Goal: Task Accomplishment & Management: Complete application form

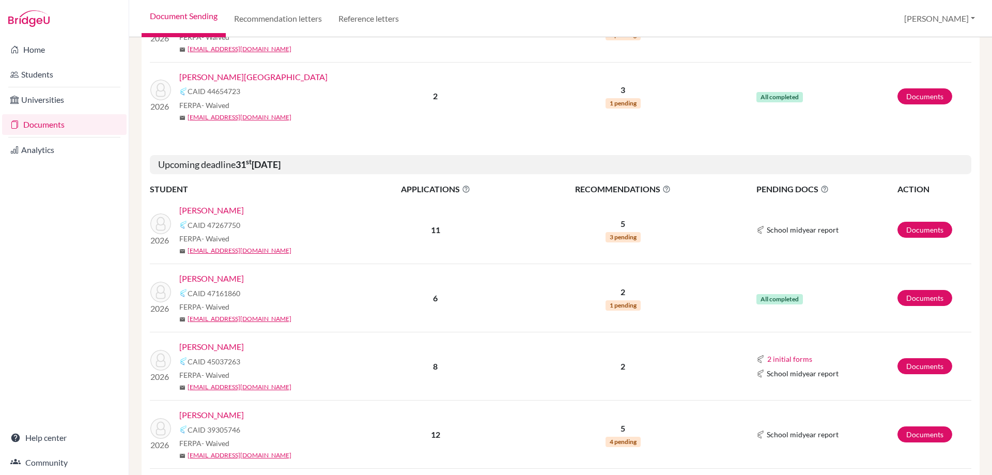
scroll to position [310, 0]
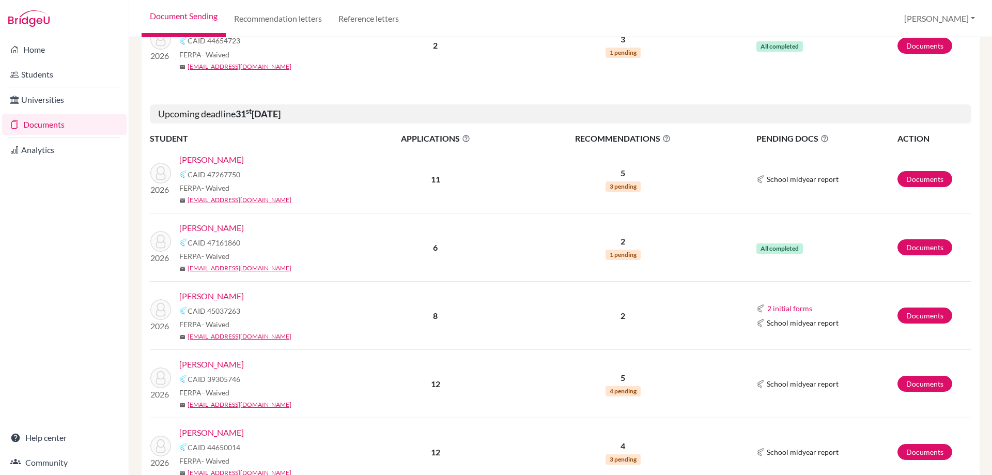
click at [202, 160] on link "[PERSON_NAME]" at bounding box center [211, 159] width 65 height 12
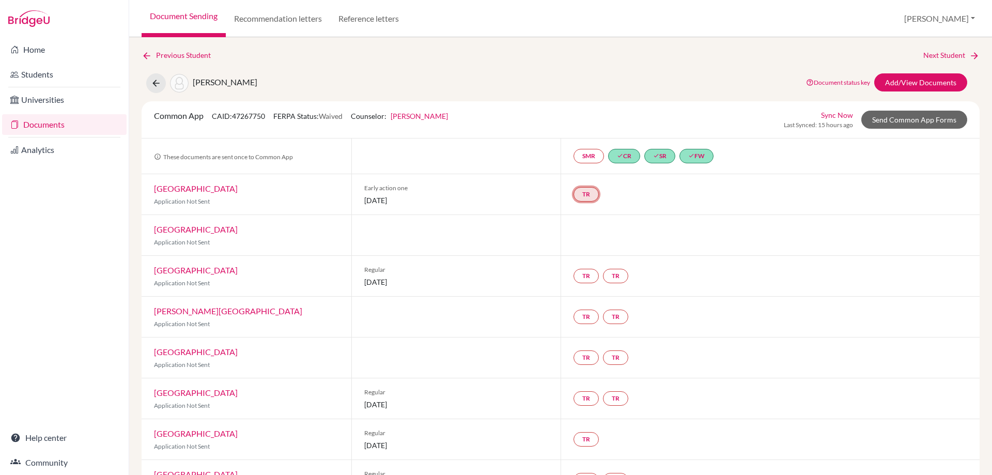
click at [579, 194] on link "TR" at bounding box center [585, 194] width 25 height 14
click at [580, 150] on h3 "Teacher recommendation" at bounding box center [585, 155] width 102 height 19
click at [581, 153] on h3 "Teacher recommendation" at bounding box center [585, 155] width 102 height 19
click at [899, 85] on link "Add/View Documents" at bounding box center [920, 82] width 93 height 18
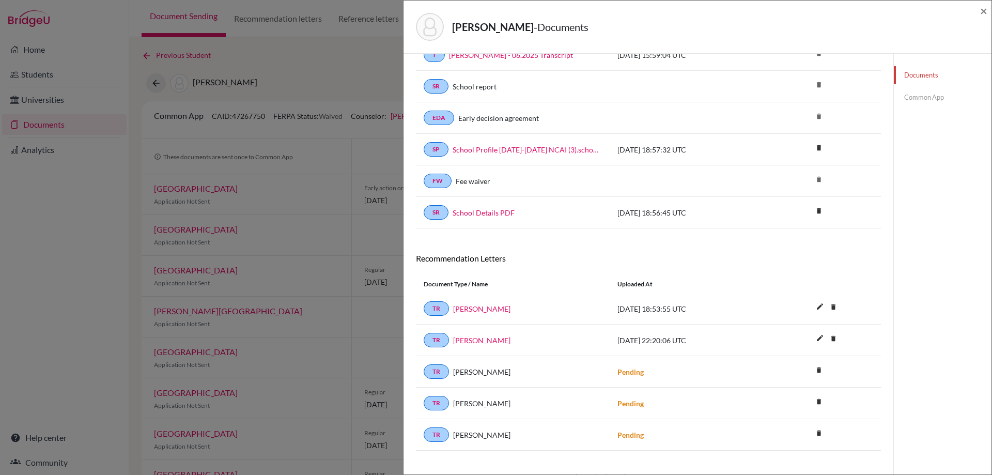
scroll to position [110, 0]
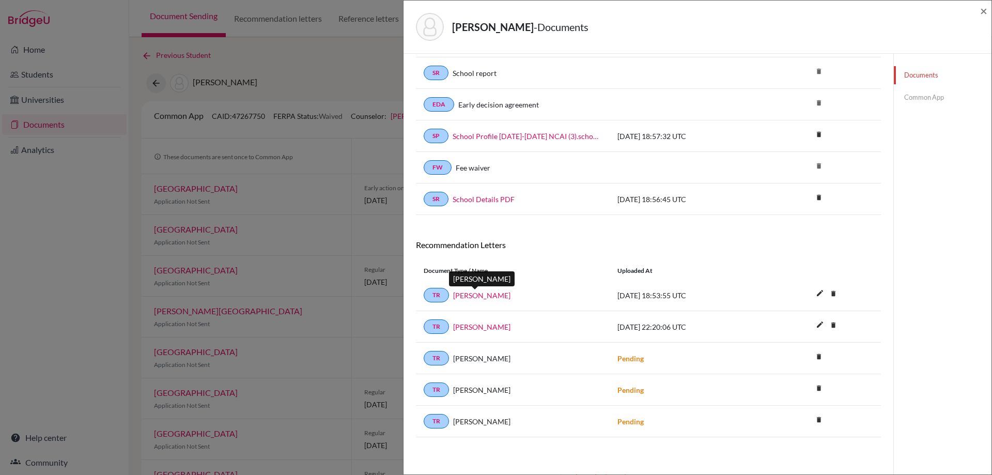
click at [475, 293] on link "Andrea Baker" at bounding box center [481, 295] width 57 height 11
click at [983, 8] on span "×" at bounding box center [983, 10] width 7 height 15
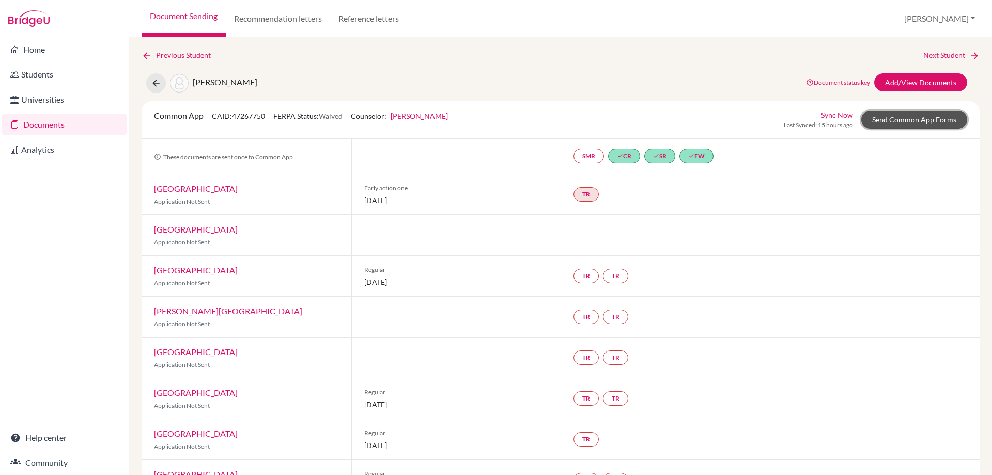
click at [912, 114] on link "Send Common App Forms" at bounding box center [914, 120] width 106 height 18
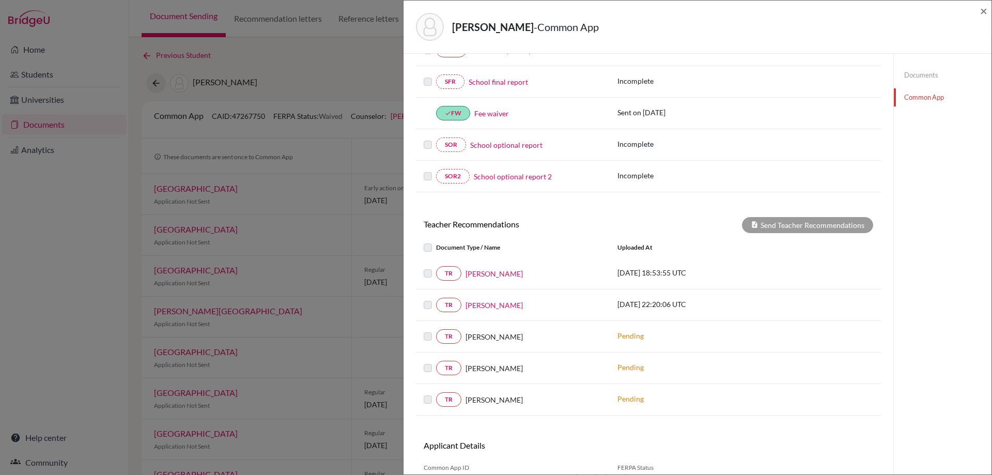
scroll to position [301, 0]
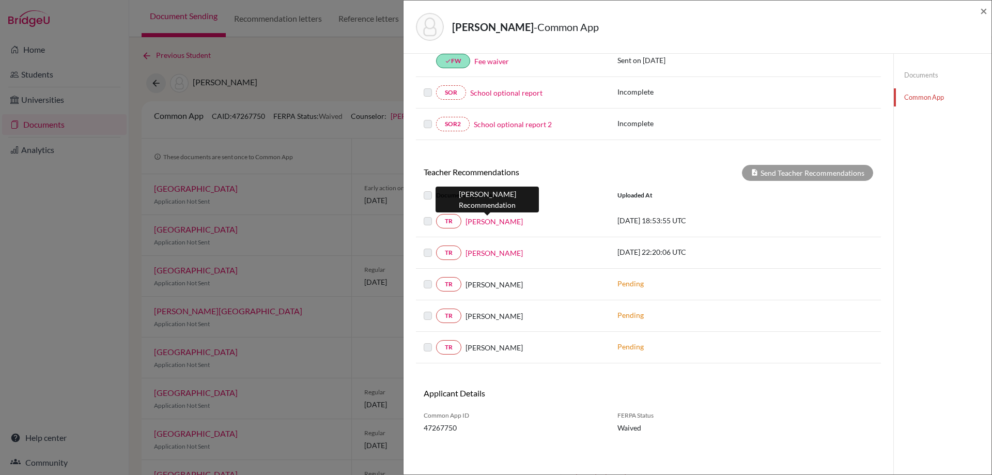
click at [491, 221] on link "Andrea Baker" at bounding box center [493, 221] width 57 height 11
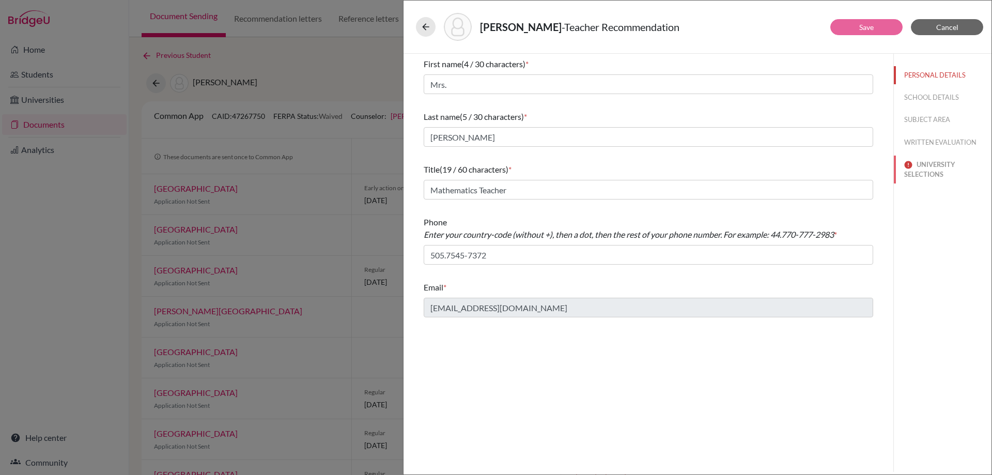
click at [934, 173] on button "UNIVERSITY SELECTIONS" at bounding box center [943, 170] width 98 height 28
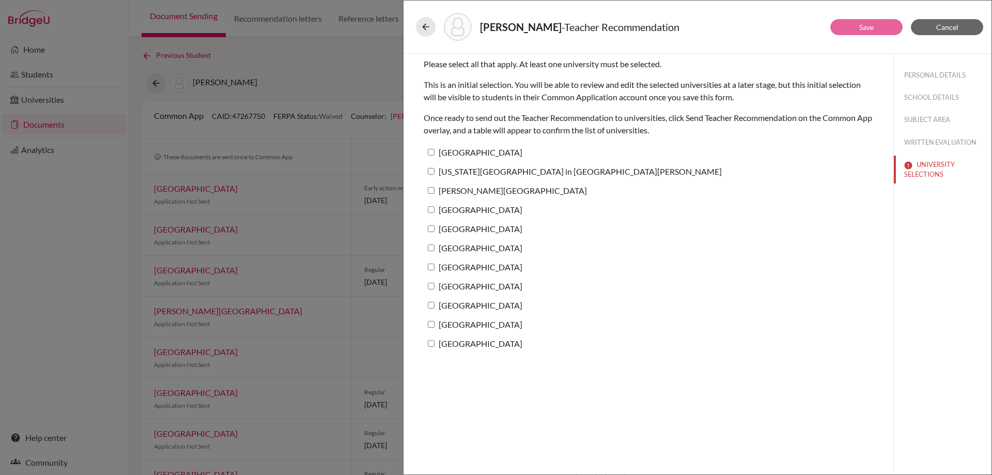
click at [432, 153] on input "Tulane University" at bounding box center [431, 152] width 7 height 7
checkbox input "true"
click at [434, 172] on label "Washington University in St. Louis" at bounding box center [573, 171] width 298 height 15
click at [434, 172] on input "Washington University in St. Louis" at bounding box center [431, 171] width 7 height 7
checkbox input "true"
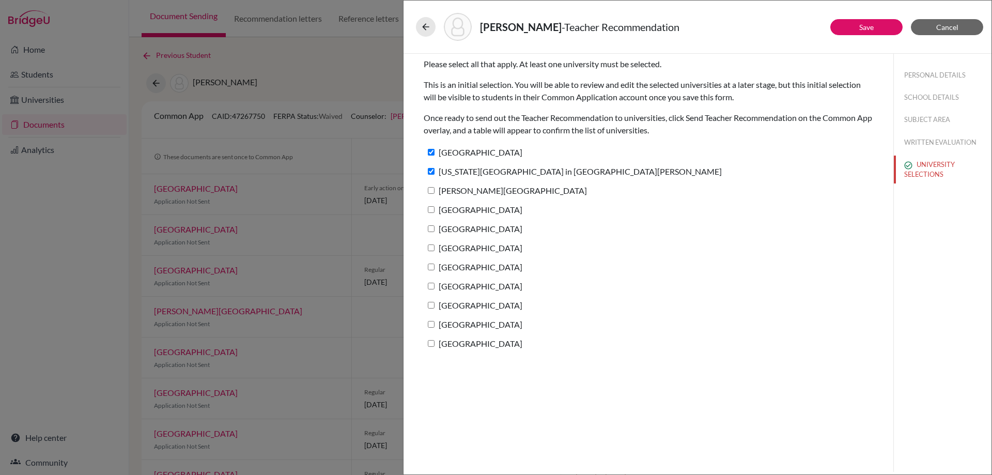
drag, startPoint x: 433, startPoint y: 191, endPoint x: 429, endPoint y: 204, distance: 13.6
click at [432, 192] on input "Williams College" at bounding box center [431, 190] width 7 height 7
checkbox input "true"
click at [429, 209] on input "University of Chicago" at bounding box center [431, 209] width 7 height 7
checkbox input "true"
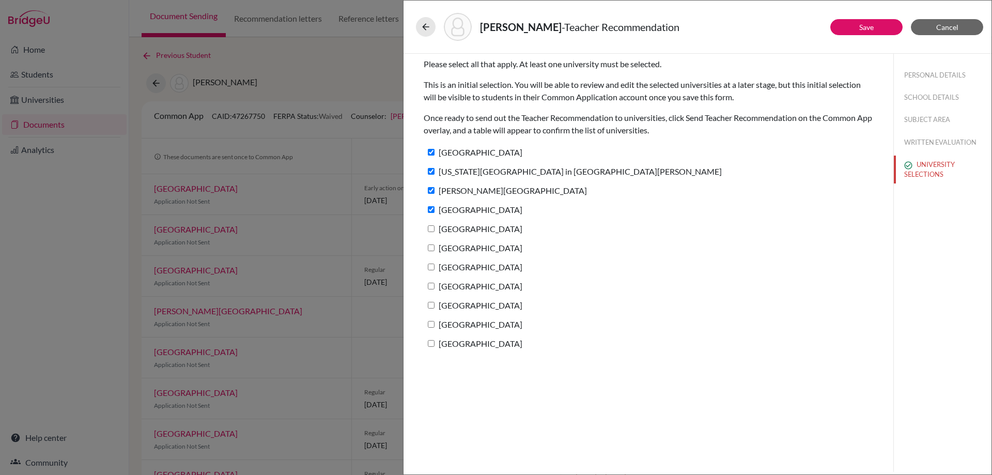
click at [431, 228] on input "Cornell University" at bounding box center [431, 228] width 7 height 7
checkbox input "true"
click at [431, 254] on label "Duke University" at bounding box center [473, 247] width 99 height 15
click at [431, 251] on input "Duke University" at bounding box center [431, 247] width 7 height 7
checkbox input "true"
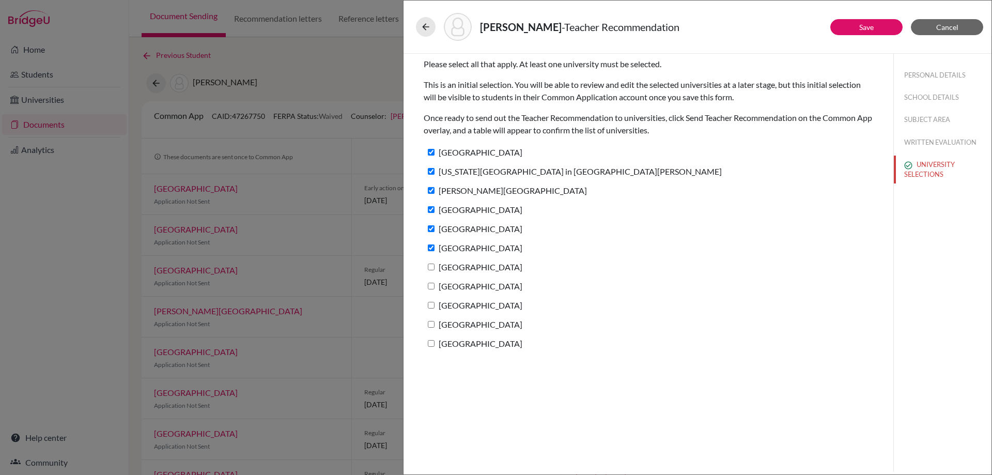
click at [431, 264] on input "Northwestern University" at bounding box center [431, 266] width 7 height 7
checkbox input "true"
click at [428, 283] on input "Northeastern University" at bounding box center [431, 286] width 7 height 7
checkbox input "true"
click at [432, 302] on label "Gettysburg College" at bounding box center [473, 305] width 99 height 15
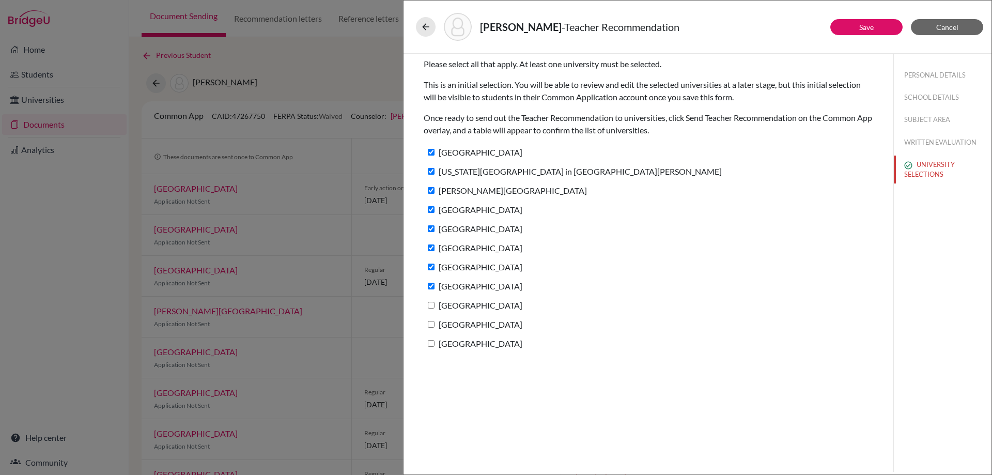
click at [432, 302] on input "Gettysburg College" at bounding box center [431, 305] width 7 height 7
checkbox input "true"
click at [432, 320] on label "Case Western Reserve University" at bounding box center [473, 324] width 99 height 15
click at [432, 321] on input "Case Western Reserve University" at bounding box center [431, 324] width 7 height 7
checkbox input "true"
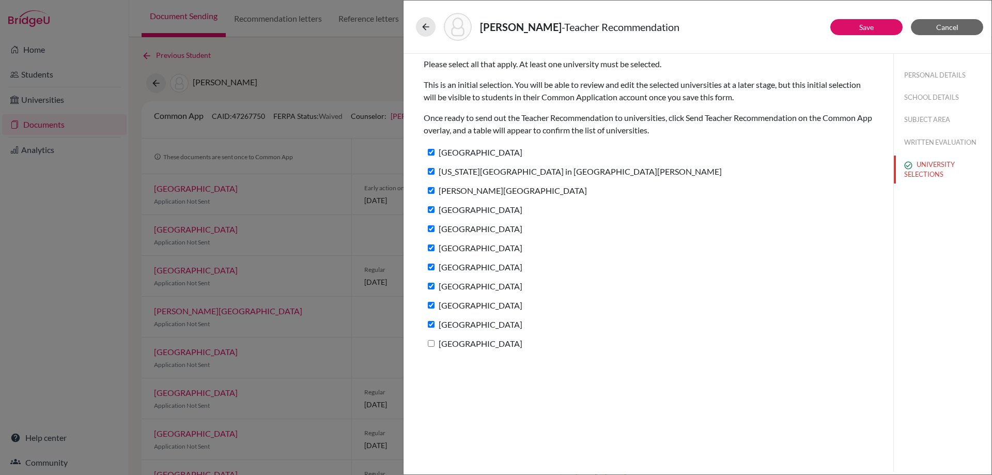
click at [432, 339] on label "University of Dayton" at bounding box center [473, 343] width 99 height 15
click at [432, 340] on input "University of Dayton" at bounding box center [431, 343] width 7 height 7
checkbox input "true"
click at [871, 25] on link "Save" at bounding box center [866, 27] width 14 height 9
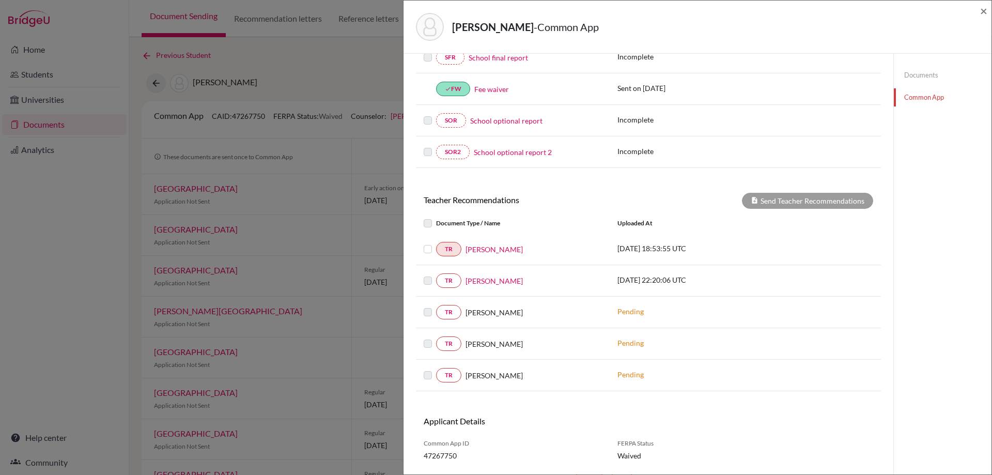
scroll to position [301, 0]
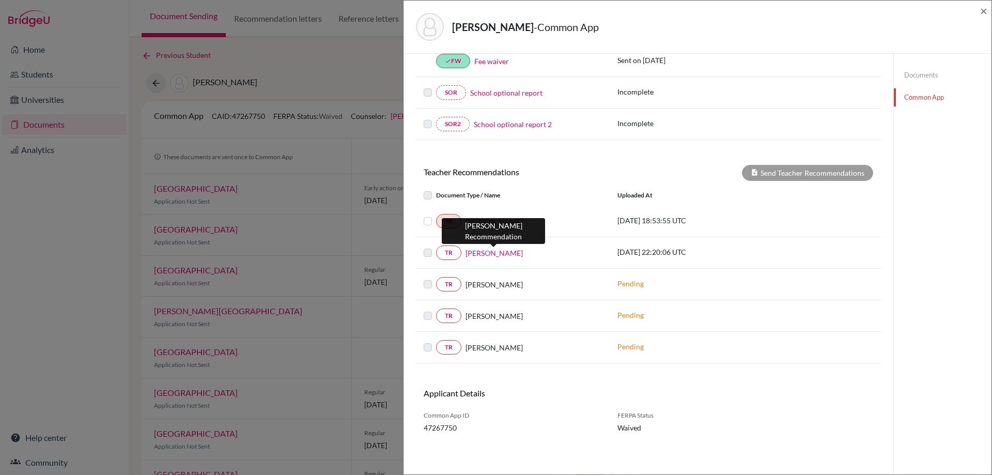
click at [481, 256] on link "Liam Starkenburg" at bounding box center [493, 252] width 57 height 11
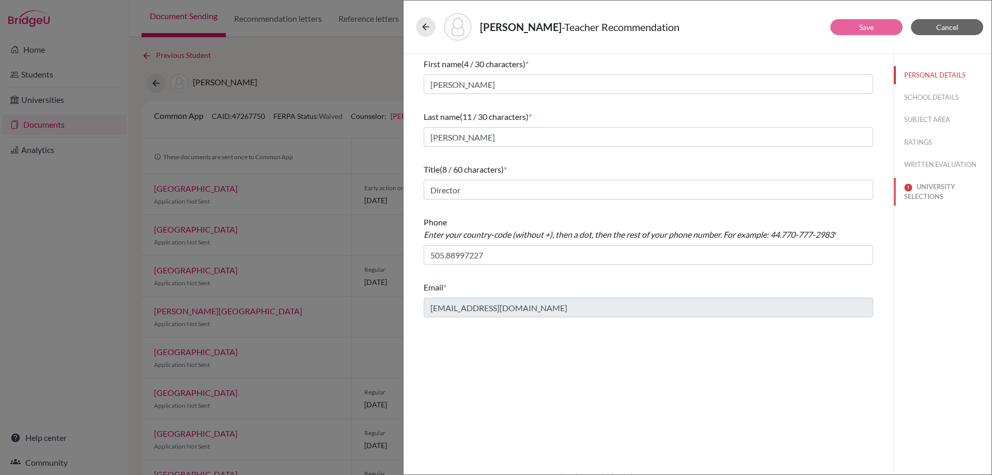
click at [944, 187] on button "UNIVERSITY SELECTIONS" at bounding box center [943, 192] width 98 height 28
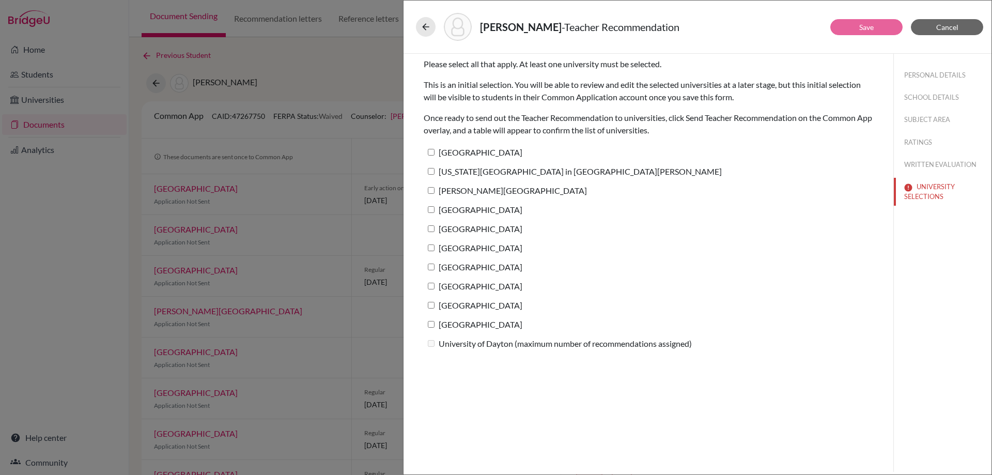
click at [428, 150] on input "Tulane University" at bounding box center [431, 152] width 7 height 7
checkbox input "true"
click at [428, 168] on input "Washington University in St. Louis" at bounding box center [431, 171] width 7 height 7
checkbox input "true"
click at [434, 189] on input "Williams College" at bounding box center [431, 190] width 7 height 7
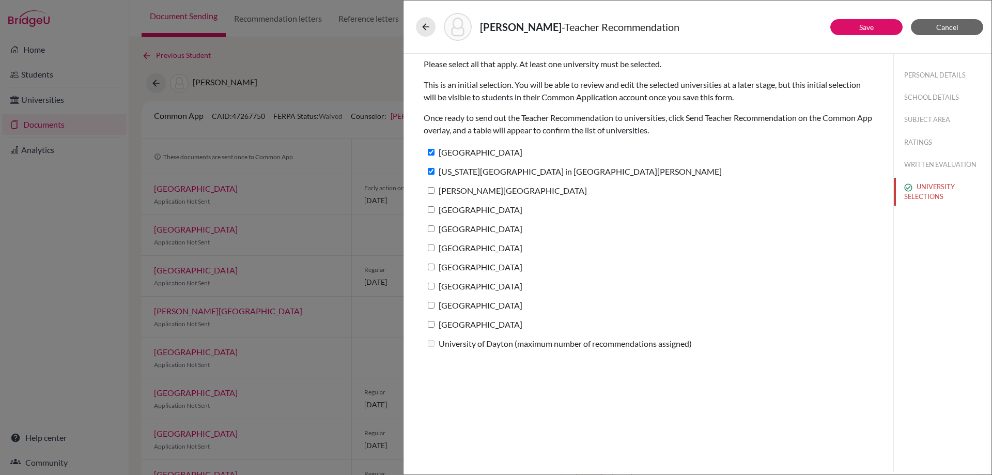
checkbox input "true"
click at [432, 207] on input "University of Chicago" at bounding box center [431, 209] width 7 height 7
checkbox input "true"
click at [434, 230] on input "Cornell University" at bounding box center [431, 228] width 7 height 7
checkbox input "true"
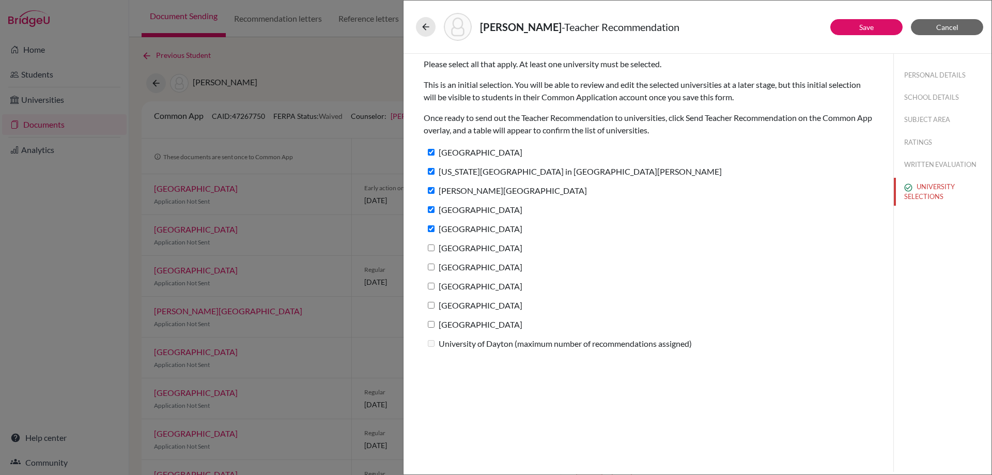
click at [429, 249] on input "Duke University" at bounding box center [431, 247] width 7 height 7
checkbox input "true"
click at [427, 268] on label "Northwestern University" at bounding box center [473, 266] width 99 height 15
click at [428, 268] on input "Northwestern University" at bounding box center [431, 266] width 7 height 7
checkbox input "true"
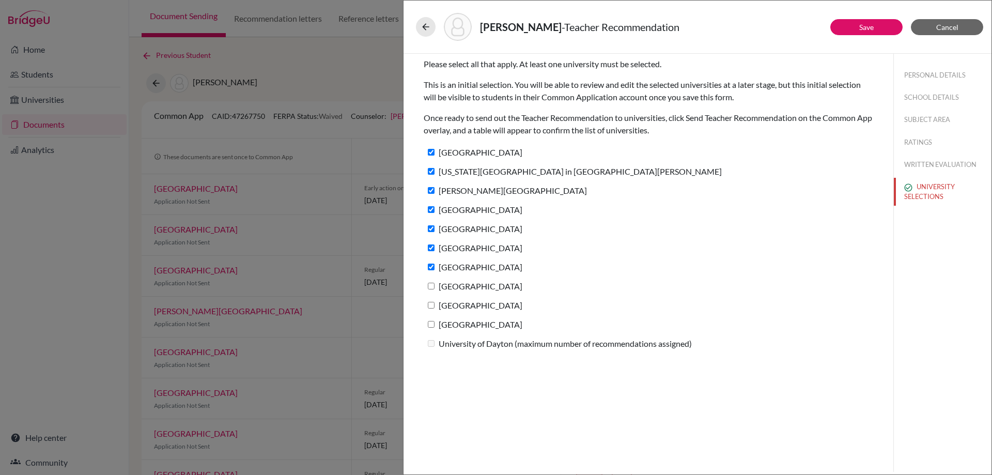
click at [431, 285] on input "Northeastern University" at bounding box center [431, 286] width 7 height 7
checkbox input "true"
click at [432, 302] on input "Gettysburg College" at bounding box center [431, 305] width 7 height 7
checkbox input "true"
click at [432, 320] on label "Case Western Reserve University" at bounding box center [473, 324] width 99 height 15
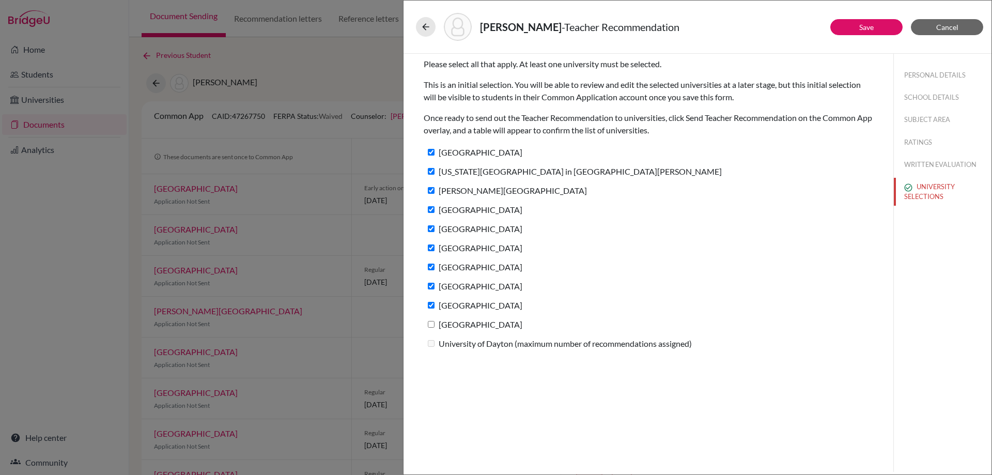
click at [432, 321] on input "Case Western Reserve University" at bounding box center [431, 324] width 7 height 7
checkbox input "true"
click at [864, 30] on link "Save" at bounding box center [866, 27] width 14 height 9
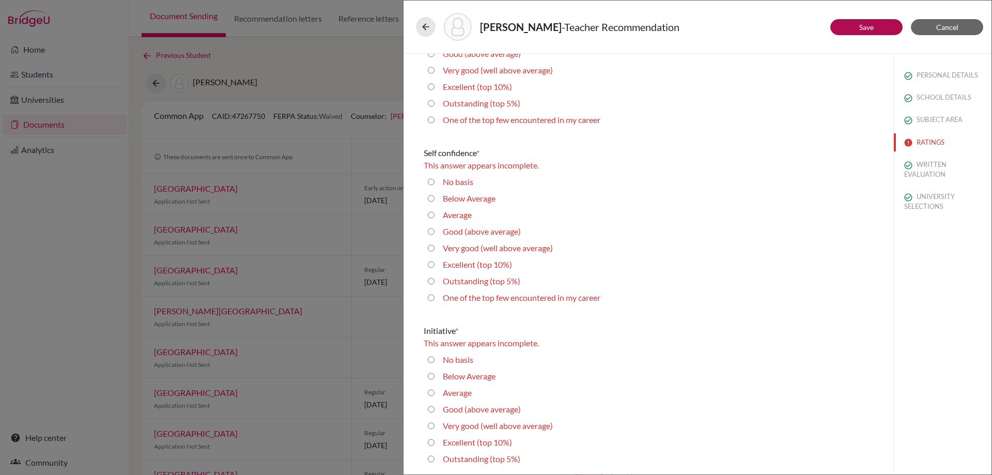
scroll to position [2417, 0]
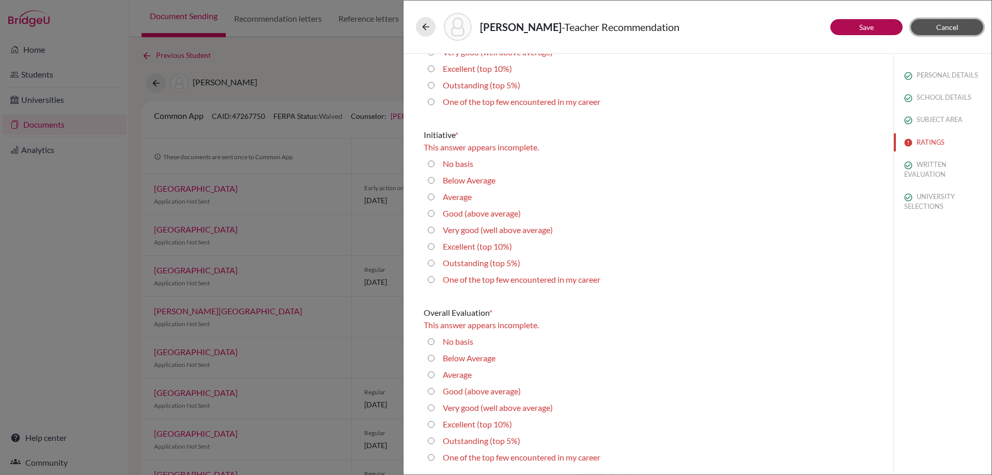
click at [955, 29] on span "Cancel" at bounding box center [947, 27] width 22 height 9
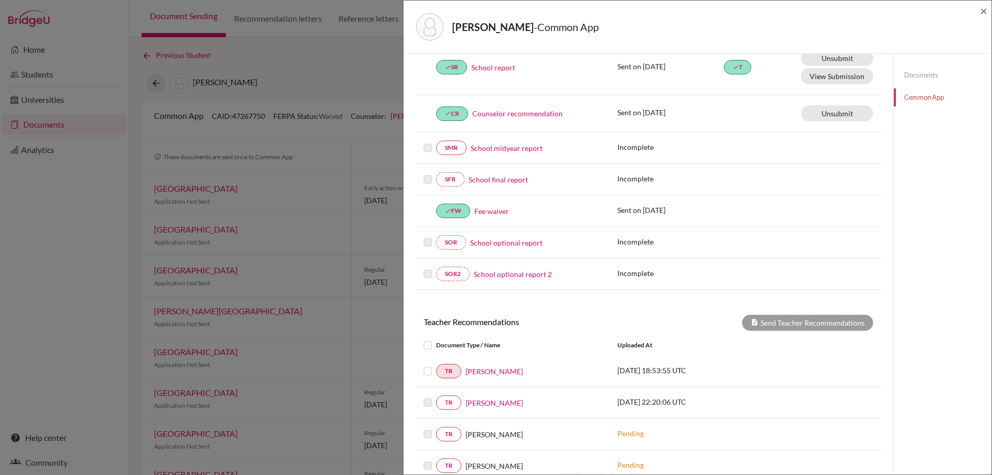
scroll to position [301, 0]
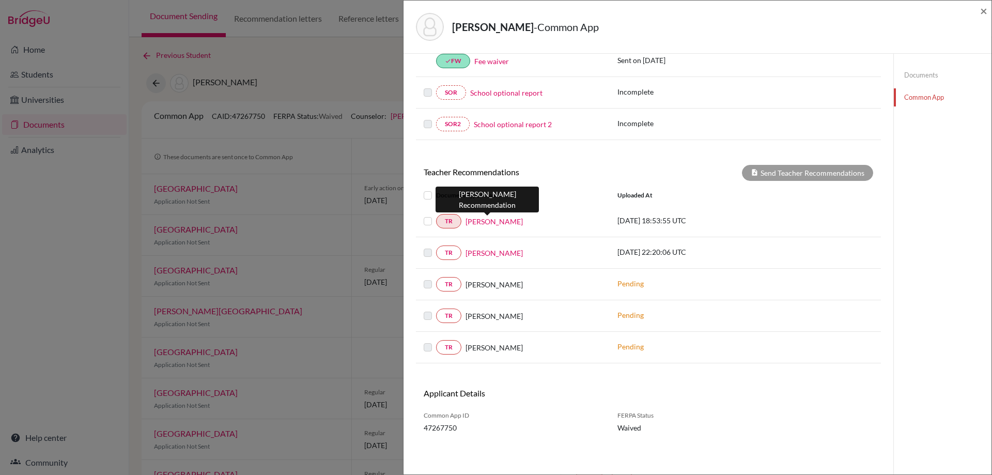
click at [496, 221] on link "Andrea Baker" at bounding box center [493, 221] width 57 height 11
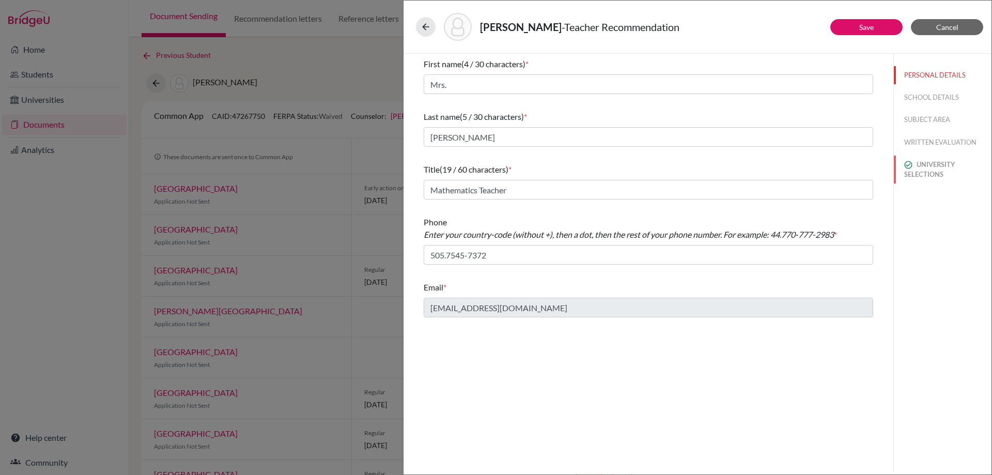
click at [918, 174] on button "UNIVERSITY SELECTIONS" at bounding box center [943, 170] width 98 height 28
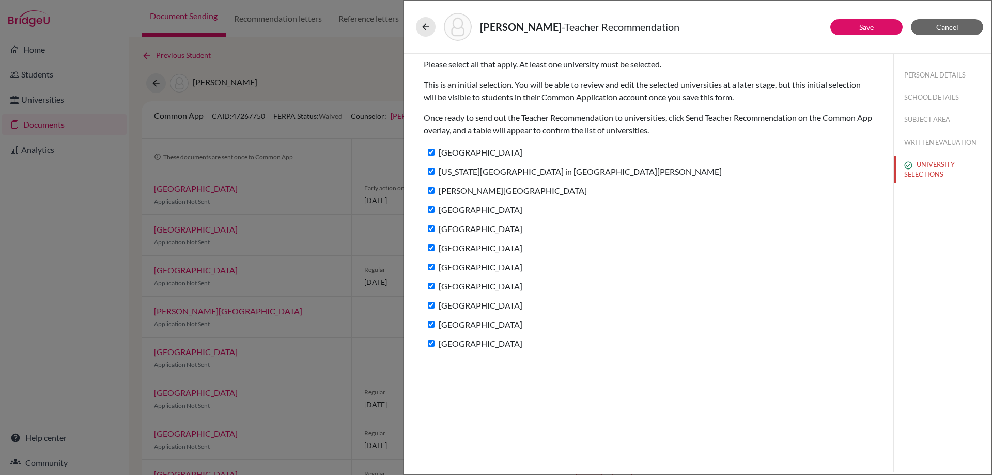
click at [432, 345] on input "University of Dayton" at bounding box center [431, 343] width 7 height 7
checkbox input "false"
click at [882, 28] on button "Save" at bounding box center [866, 27] width 72 height 16
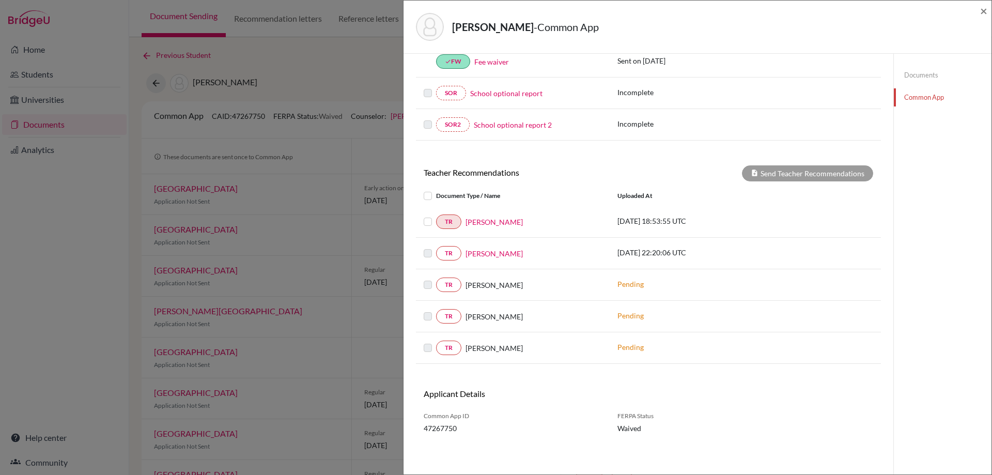
scroll to position [301, 0]
click at [504, 254] on link "Liam Starkenburg" at bounding box center [493, 252] width 57 height 11
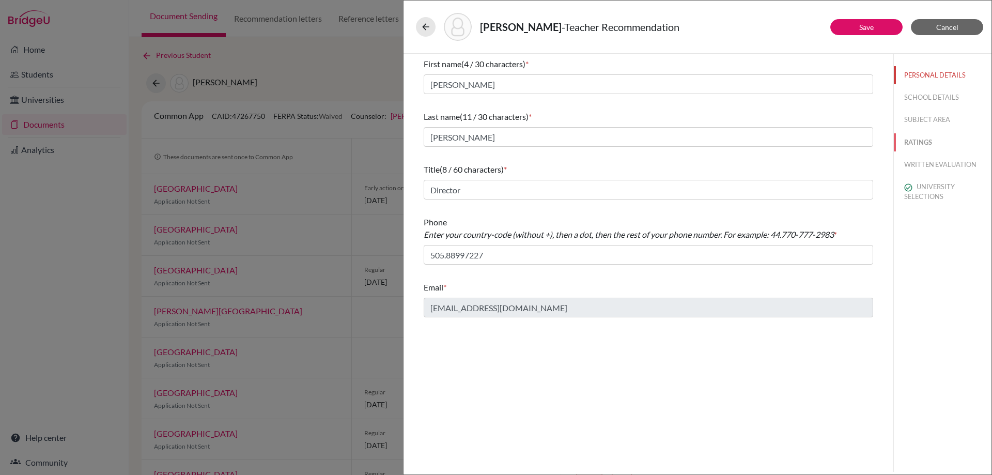
click at [922, 144] on button "RATINGS" at bounding box center [943, 142] width 98 height 18
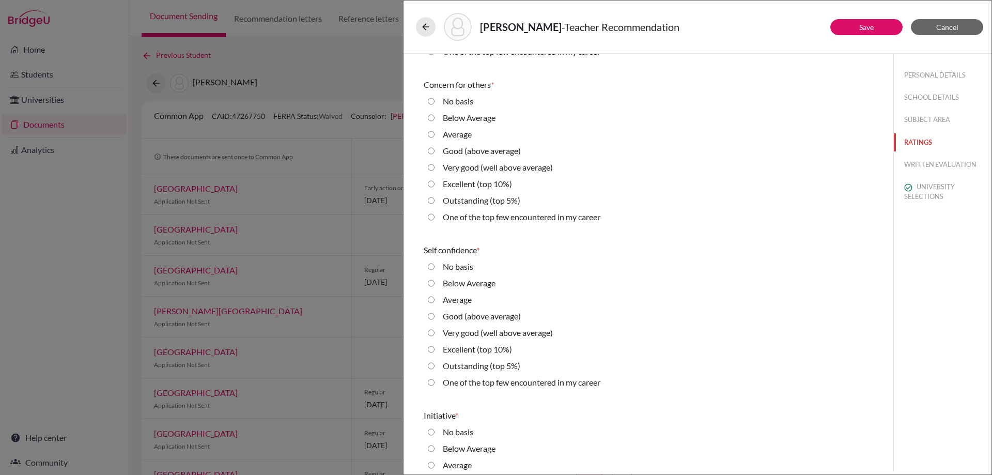
scroll to position [2219, 0]
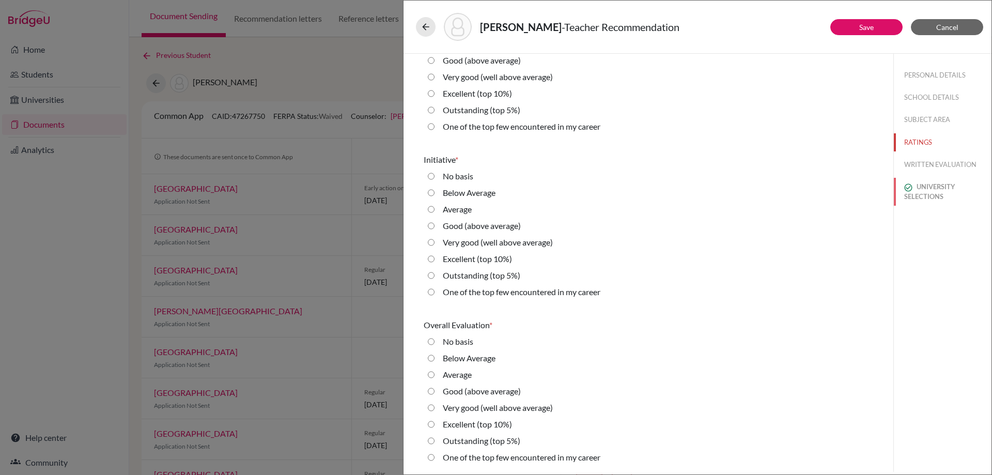
click at [916, 193] on button "UNIVERSITY SELECTIONS" at bounding box center [943, 192] width 98 height 28
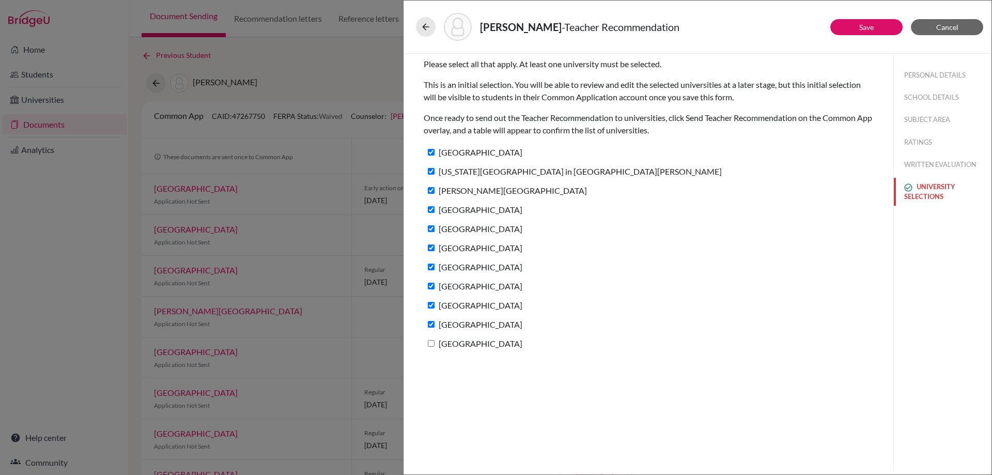
scroll to position [0, 0]
click at [432, 347] on label "University of Dayton" at bounding box center [473, 343] width 99 height 15
click at [432, 347] on input "University of Dayton" at bounding box center [431, 343] width 7 height 7
checkbox input "true"
click at [858, 35] on div "Atha, Joseph - Teacher Recommendation" at bounding box center [697, 27] width 563 height 28
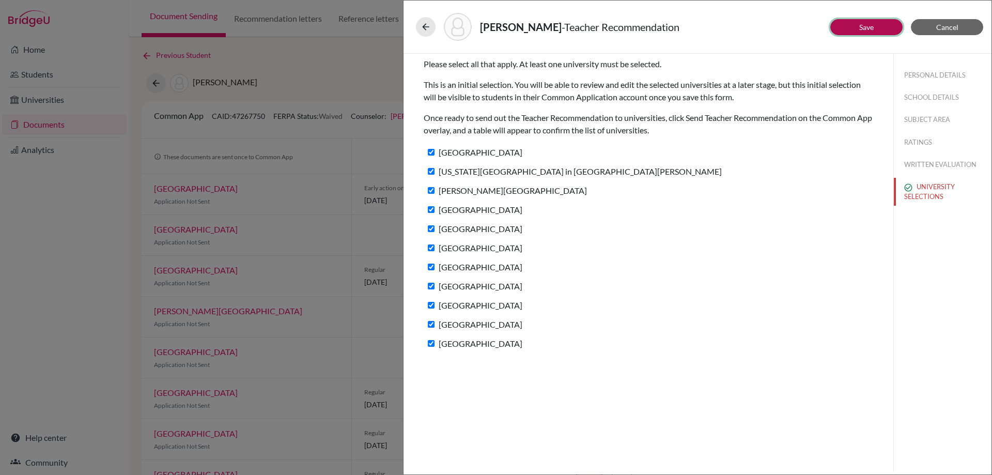
click at [858, 25] on button "Save" at bounding box center [866, 27] width 72 height 16
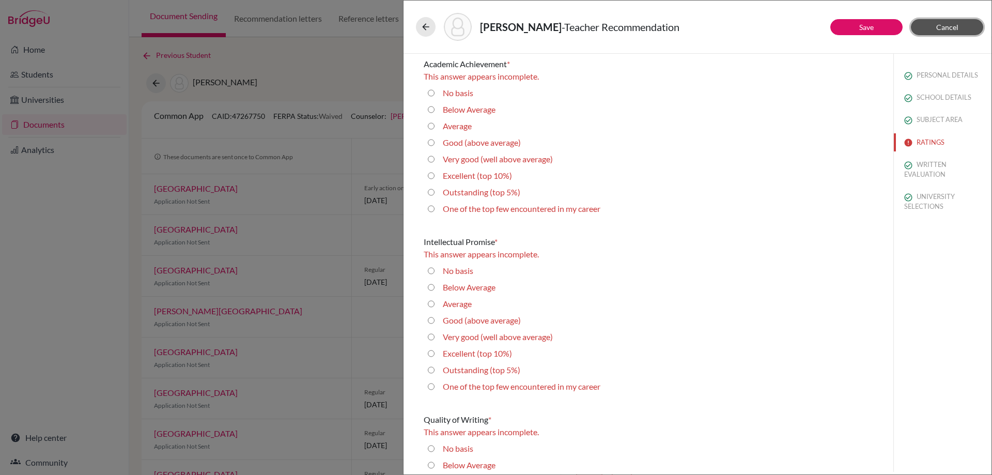
click at [957, 25] on span "Cancel" at bounding box center [947, 27] width 22 height 9
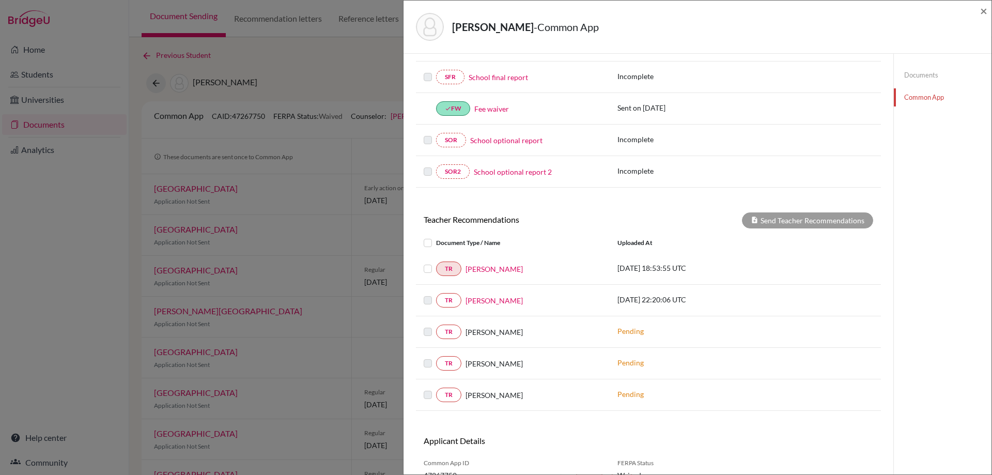
scroll to position [301, 0]
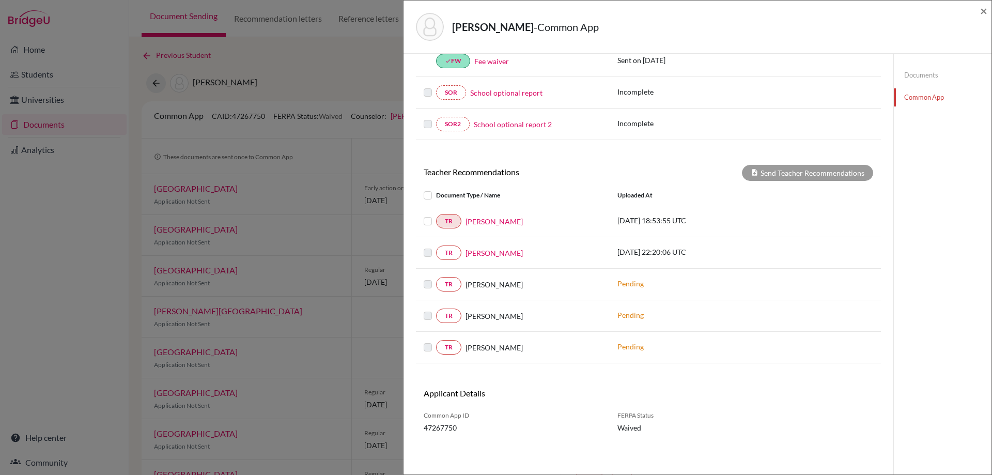
click at [436, 215] on label at bounding box center [436, 215] width 0 height 0
click at [0, 0] on input "checkbox" at bounding box center [0, 0] width 0 height 0
click at [826, 174] on button "Send Teacher Recommendations" at bounding box center [807, 173] width 131 height 16
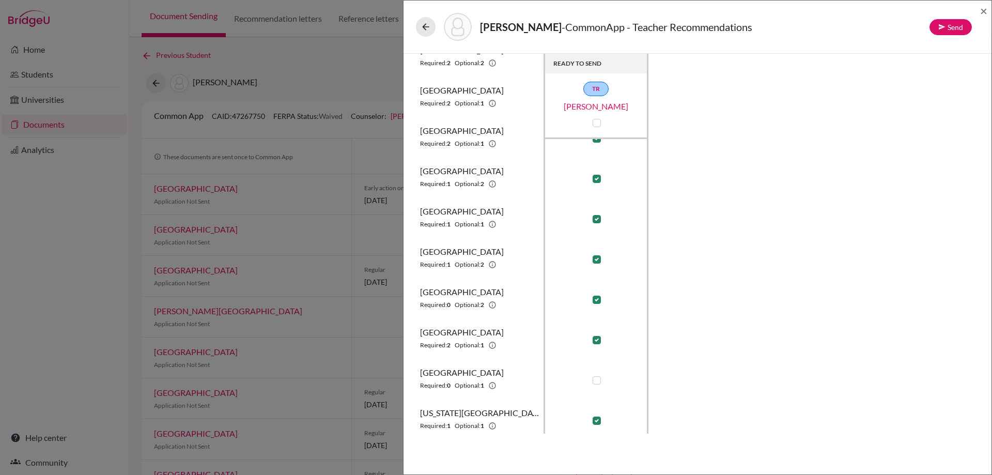
scroll to position [149, 0]
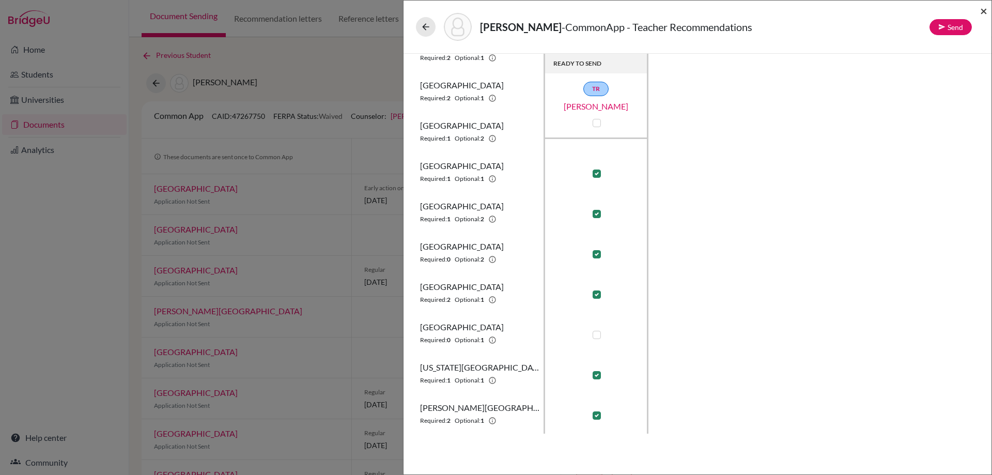
click at [980, 11] on div "Atha, Joseph - CommonApp - Teacher Recommendations Send ×" at bounding box center [698, 27] width 580 height 44
click at [980, 11] on span "×" at bounding box center [983, 10] width 7 height 15
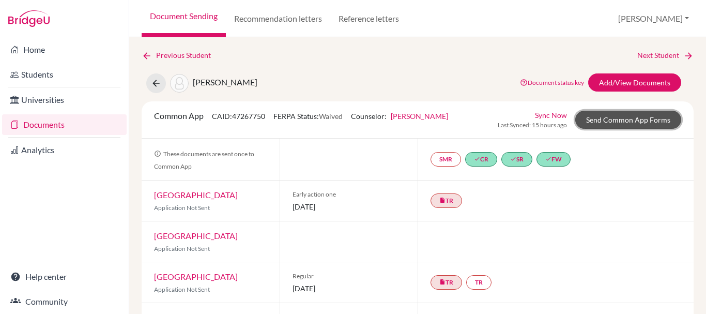
click at [606, 120] on link "Send Common App Forms" at bounding box center [628, 120] width 106 height 18
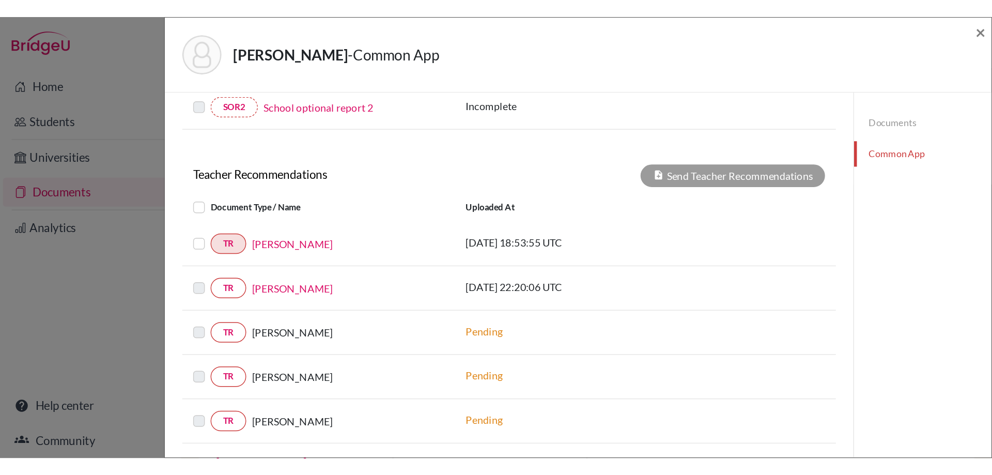
scroll to position [359, 0]
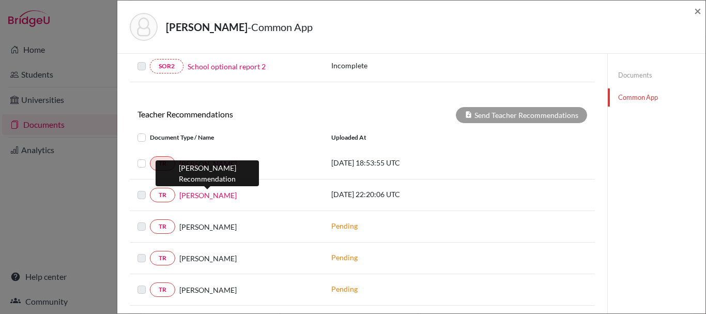
click at [197, 193] on link "Liam Starkenburg" at bounding box center [207, 195] width 57 height 11
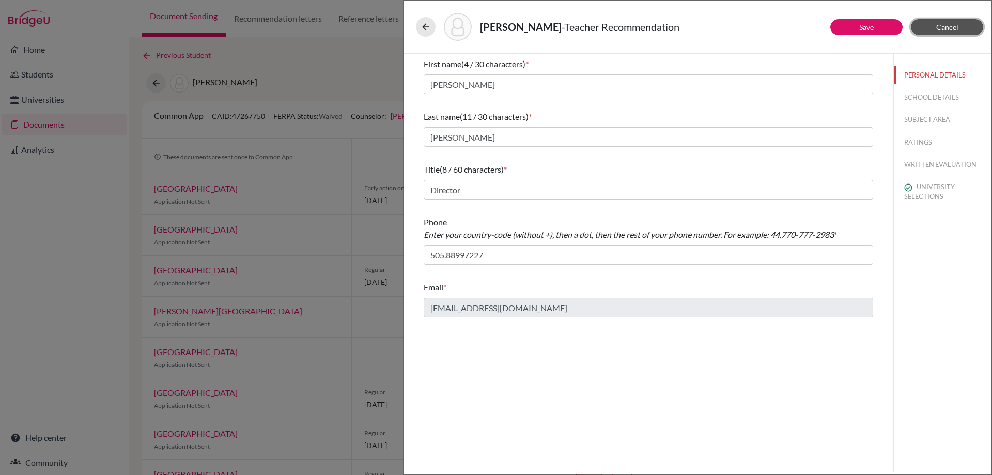
click at [943, 26] on span "Cancel" at bounding box center [947, 27] width 22 height 9
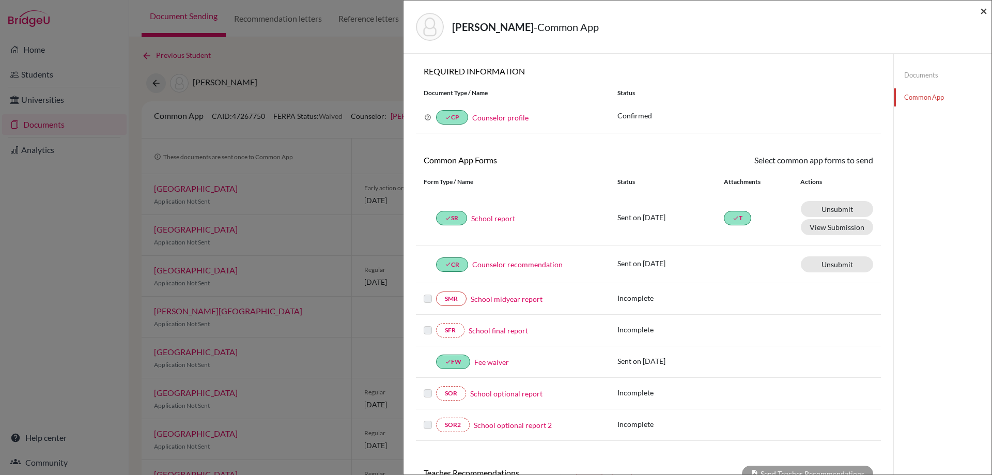
click at [984, 11] on span "×" at bounding box center [983, 10] width 7 height 15
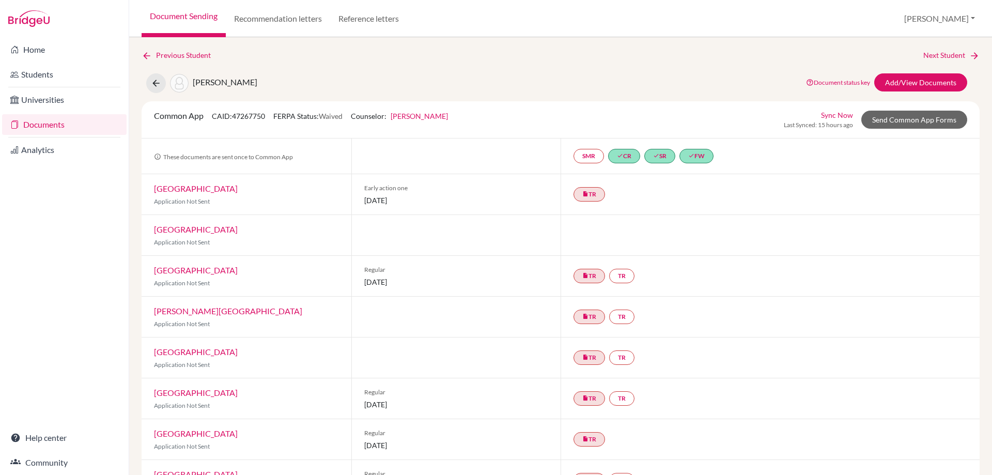
click at [74, 124] on link "Documents" at bounding box center [64, 124] width 125 height 21
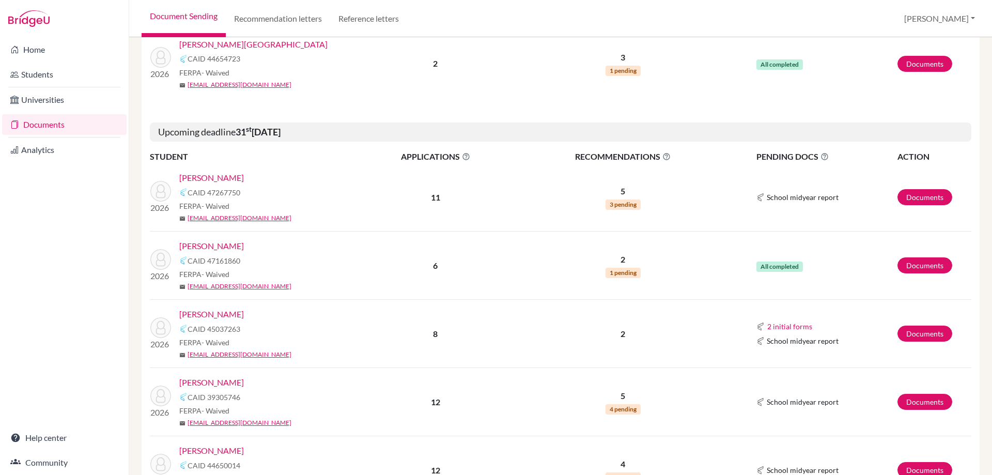
scroll to position [310, 0]
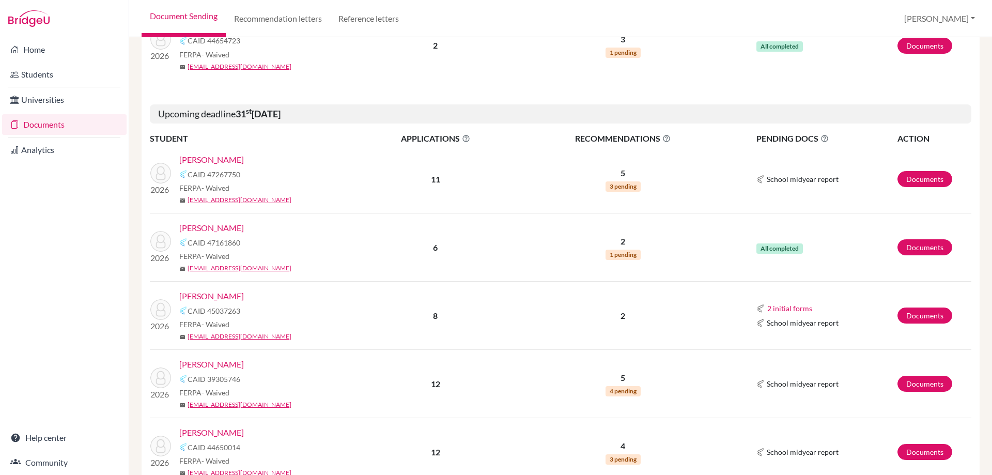
click at [216, 367] on link "[PERSON_NAME]" at bounding box center [211, 364] width 65 height 12
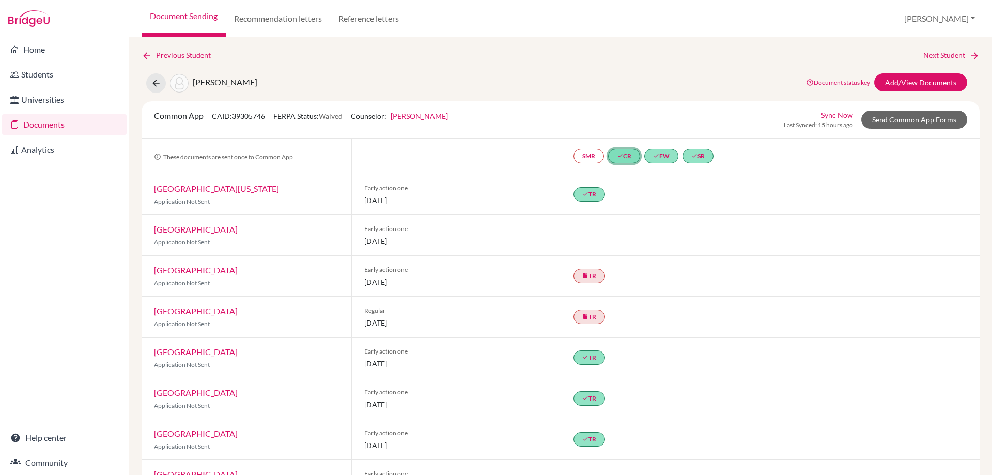
click at [628, 161] on link "done CR" at bounding box center [624, 156] width 32 height 14
click at [627, 115] on link "Counselor recommendation" at bounding box center [625, 112] width 90 height 9
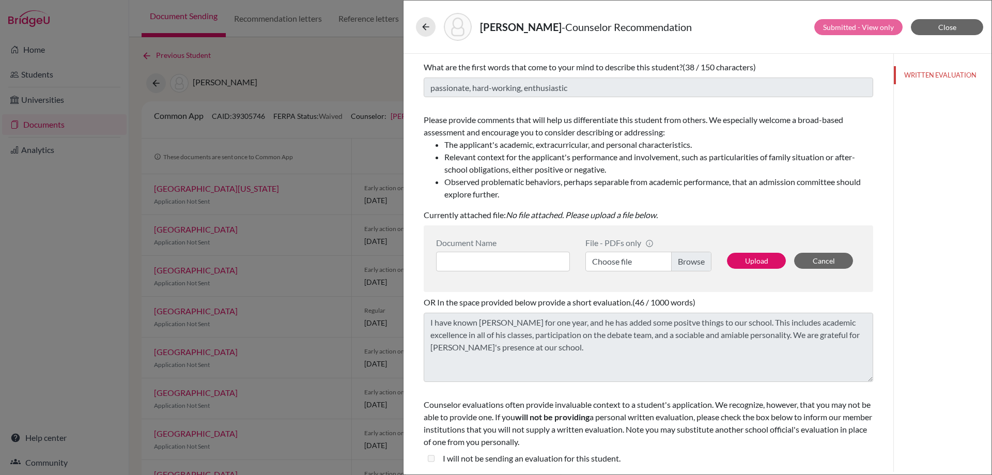
scroll to position [100, 0]
click at [928, 31] on button "Close" at bounding box center [947, 27] width 72 height 16
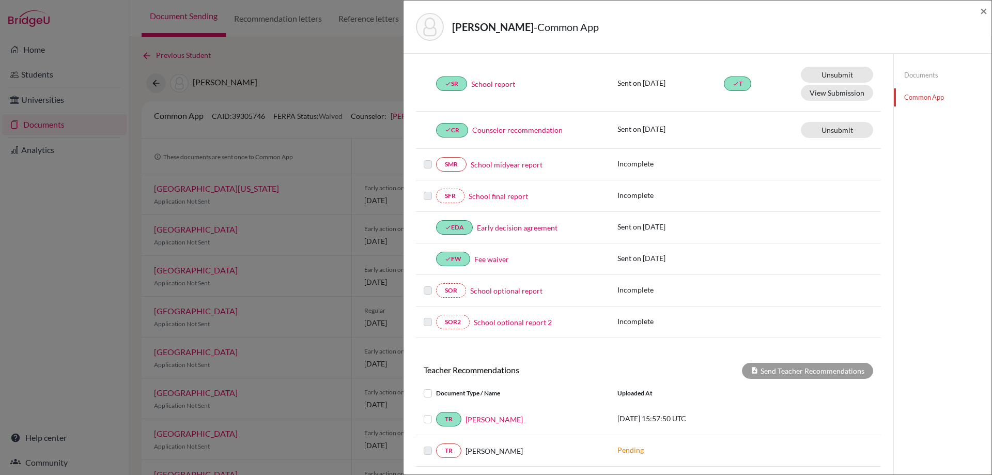
scroll to position [332, 0]
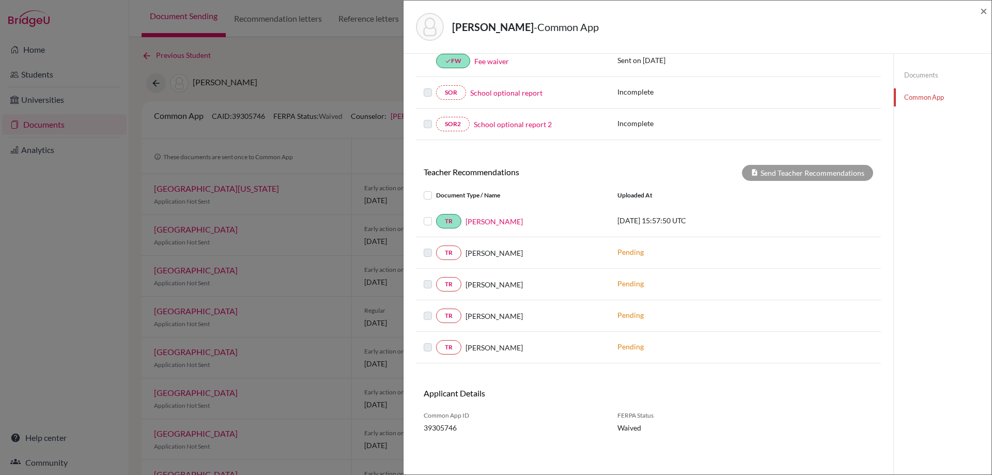
click at [344, 66] on div "Miranda, Roger - Common App × × REQUIRED INFORMATION Document Type / Name Statu…" at bounding box center [496, 237] width 992 height 475
click at [979, 10] on div "Miranda, Roger - Common App ×" at bounding box center [698, 27] width 580 height 44
click at [982, 11] on span "×" at bounding box center [983, 10] width 7 height 15
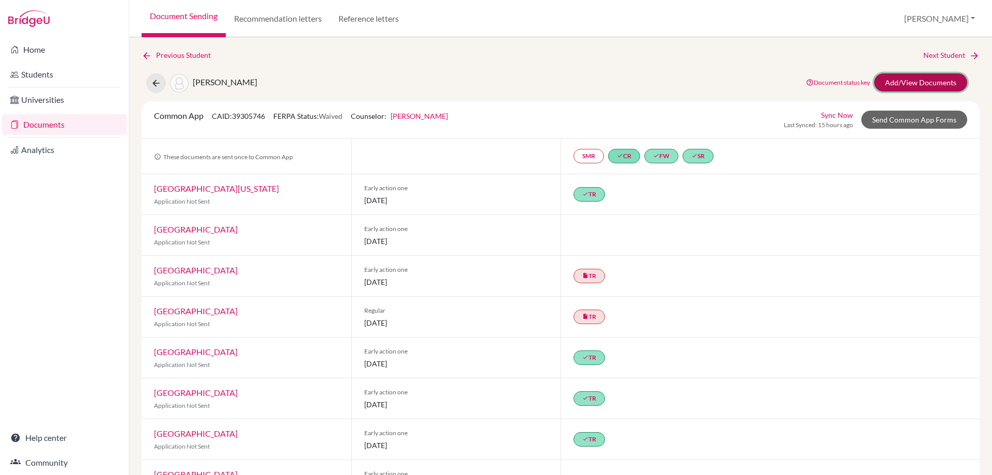
click at [918, 80] on link "Add/View Documents" at bounding box center [920, 82] width 93 height 18
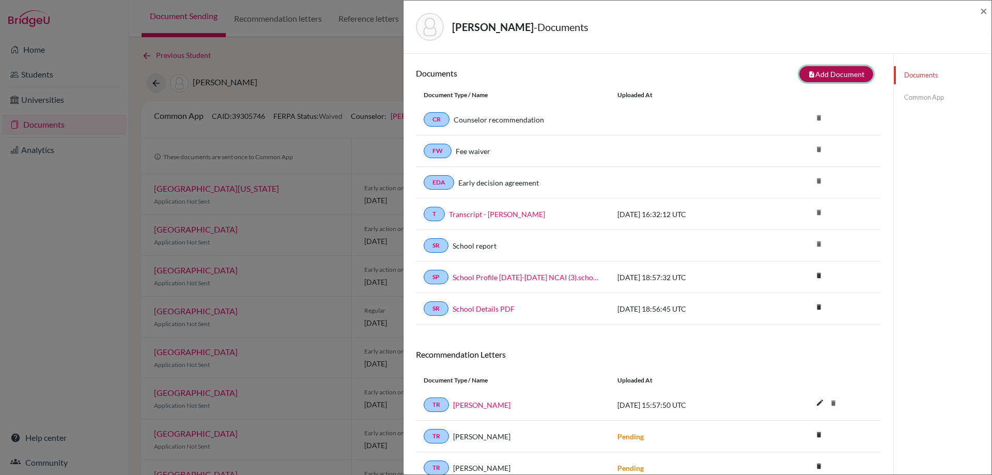
click at [828, 78] on button "note_add Add Document" at bounding box center [836, 74] width 74 height 16
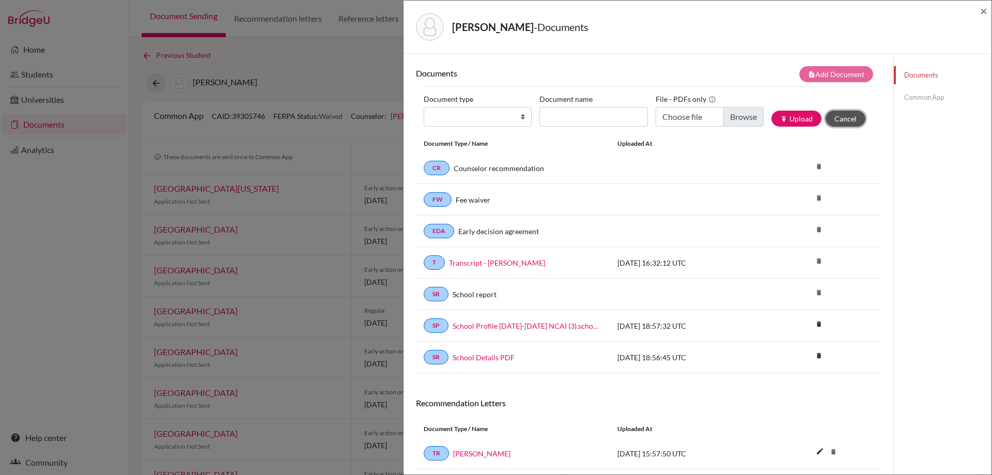
click at [850, 113] on button "Cancel" at bounding box center [846, 119] width 40 height 16
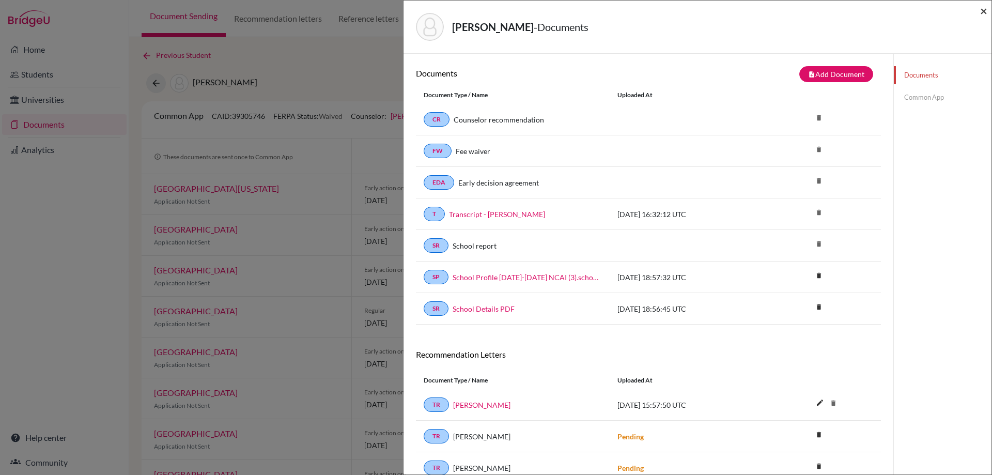
click at [984, 10] on span "×" at bounding box center [983, 10] width 7 height 15
